Goal: Transaction & Acquisition: Purchase product/service

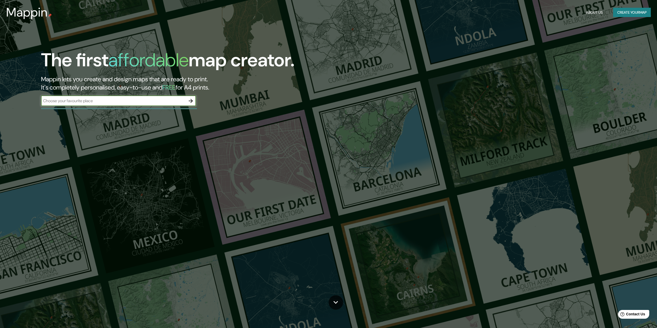
click at [80, 102] on input "text" at bounding box center [113, 101] width 145 height 6
type input "TRUJILLO"
click at [194, 100] on icon "button" at bounding box center [191, 101] width 6 height 6
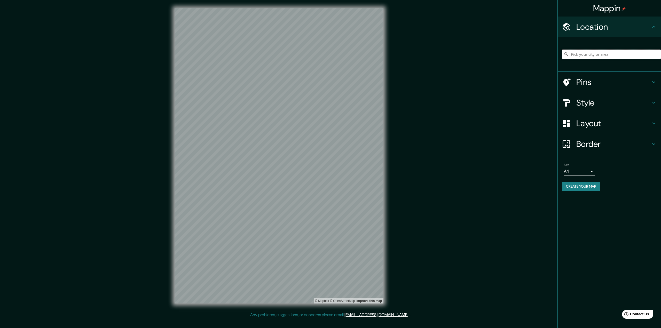
click at [609, 54] on input "Pick your city or area" at bounding box center [611, 54] width 99 height 9
click at [593, 171] on body "Mappin Location Pins Style Layout Border Choose a border. Hint : you can make l…" at bounding box center [330, 164] width 661 height 328
click at [574, 190] on li "A3" at bounding box center [579, 191] width 31 height 9
type input "a4"
click at [650, 144] on h4 "Border" at bounding box center [614, 144] width 74 height 10
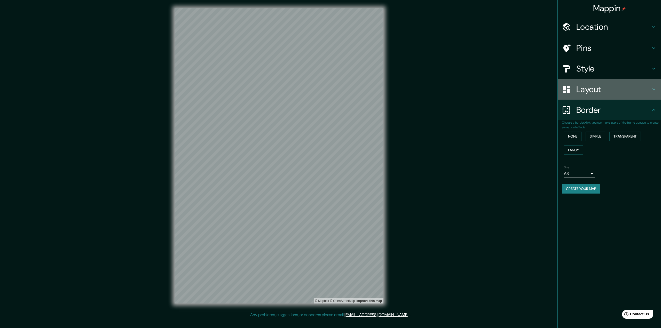
click at [611, 89] on h4 "Layout" at bounding box center [614, 89] width 74 height 10
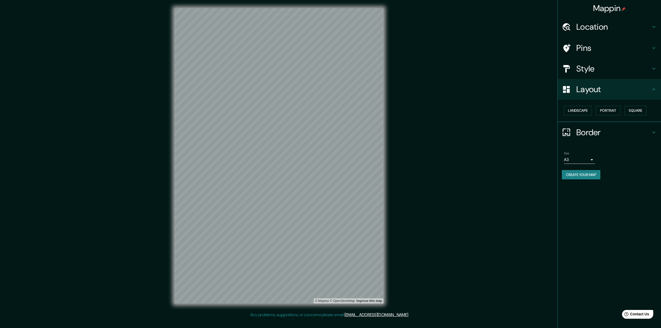
click at [610, 72] on h4 "Style" at bounding box center [614, 69] width 74 height 10
